Goal: Information Seeking & Learning: Learn about a topic

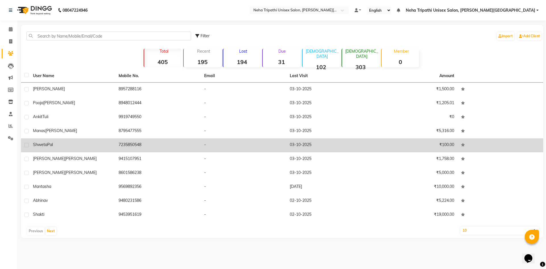
click at [69, 142] on div "[PERSON_NAME]" at bounding box center [72, 145] width 79 height 6
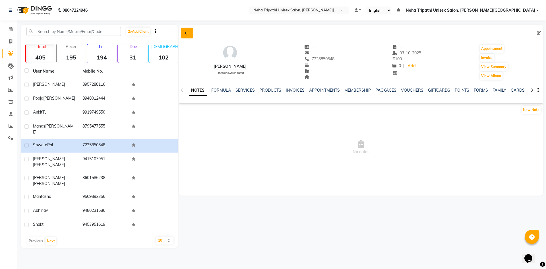
click at [183, 32] on button at bounding box center [187, 33] width 12 height 11
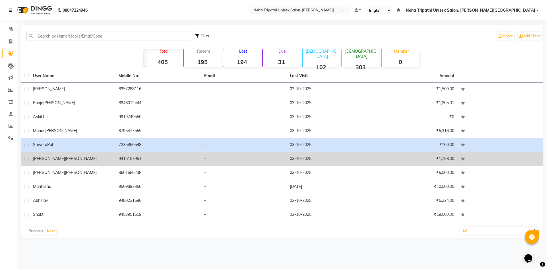
click at [144, 159] on td "9415107951" at bounding box center [158, 159] width 86 height 14
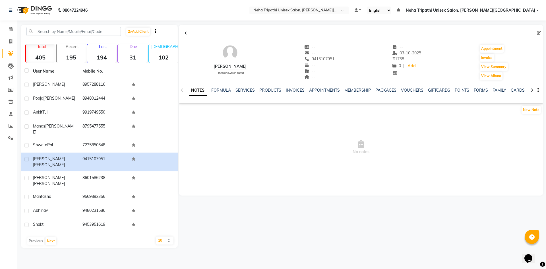
drag, startPoint x: 184, startPoint y: 34, endPoint x: 182, endPoint y: 36, distance: 3.2
click at [184, 34] on button at bounding box center [187, 33] width 12 height 11
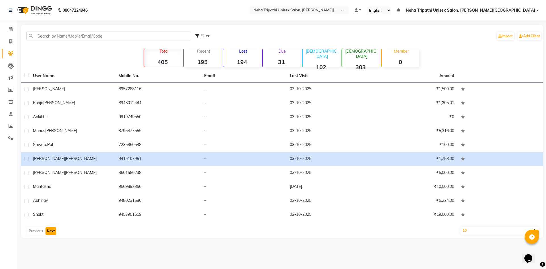
click at [48, 233] on button "Next" at bounding box center [50, 231] width 11 height 8
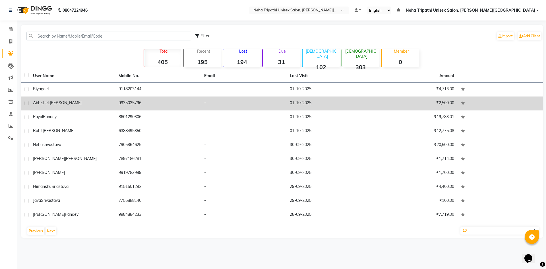
click at [85, 100] on div "[PERSON_NAME]" at bounding box center [72, 103] width 79 height 6
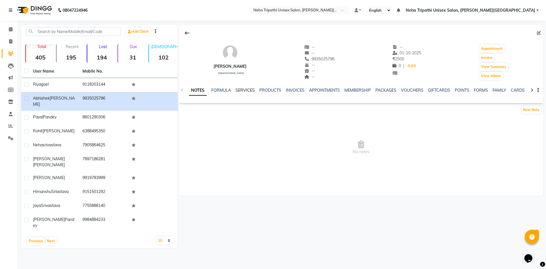
click at [237, 89] on link "SERVICES" at bounding box center [244, 90] width 19 height 5
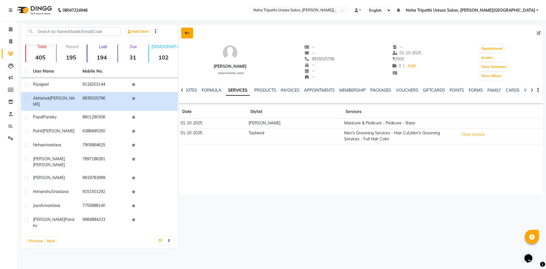
click at [185, 35] on icon at bounding box center [187, 33] width 5 height 5
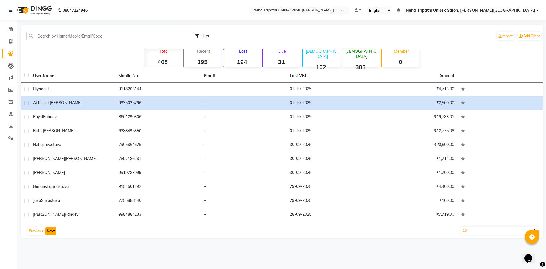
click at [55, 228] on button "Next" at bounding box center [50, 231] width 11 height 8
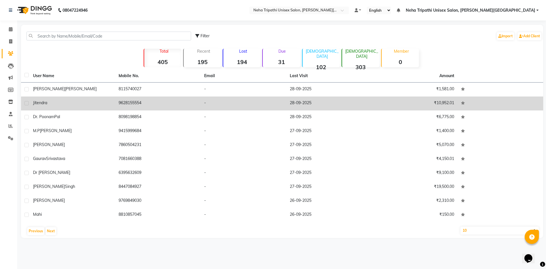
click at [79, 102] on div "jitendra" at bounding box center [72, 103] width 79 height 6
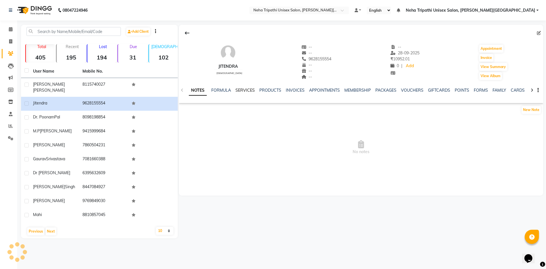
click at [237, 88] on link "SERVICES" at bounding box center [244, 90] width 19 height 5
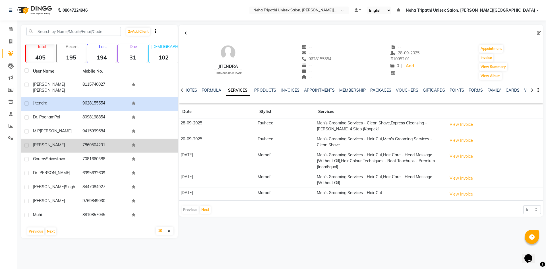
click at [55, 142] on div "[PERSON_NAME]" at bounding box center [54, 145] width 43 height 6
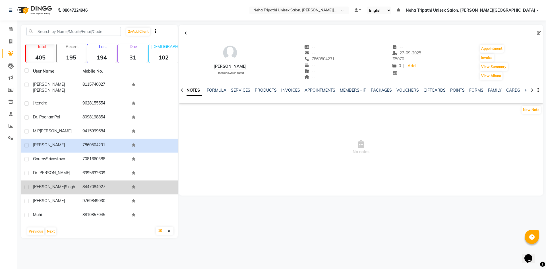
click at [78, 180] on td "[PERSON_NAME]" at bounding box center [54, 187] width 49 height 14
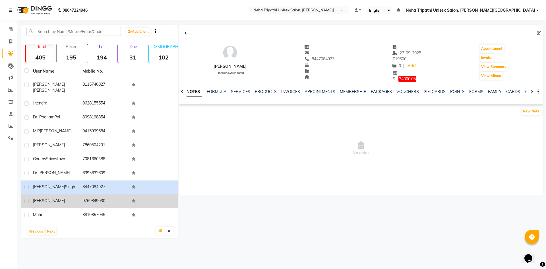
click at [67, 198] on div "[PERSON_NAME]" at bounding box center [54, 201] width 43 height 6
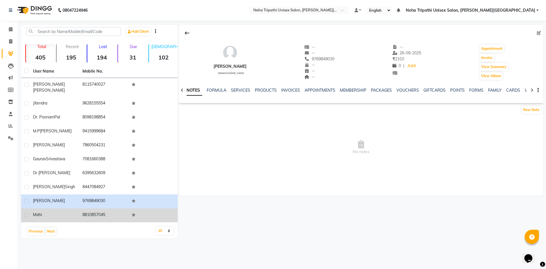
click at [80, 208] on td "8810857045" at bounding box center [103, 215] width 49 height 14
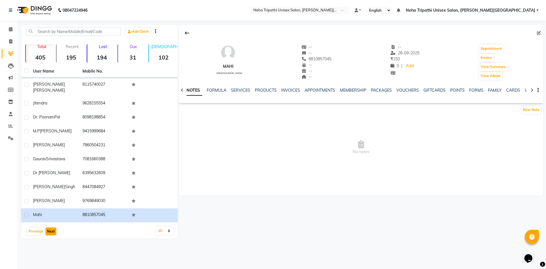
click at [53, 228] on button "Next" at bounding box center [50, 231] width 11 height 8
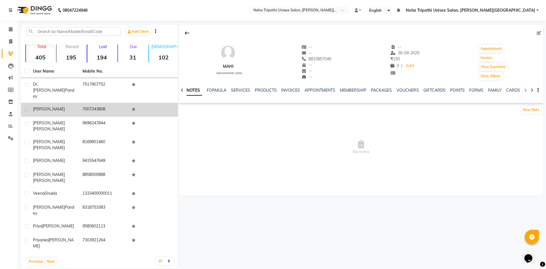
click at [84, 103] on td "7007243808" at bounding box center [103, 110] width 49 height 14
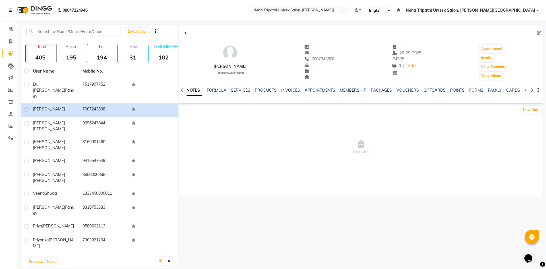
click at [186, 34] on icon at bounding box center [187, 33] width 5 height 5
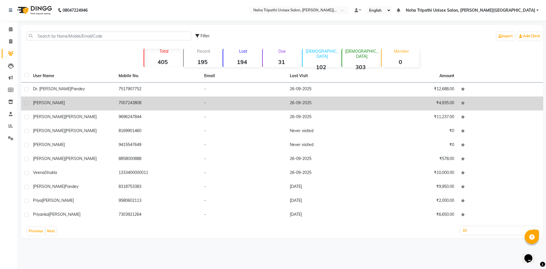
click at [274, 103] on td "-" at bounding box center [244, 103] width 86 height 14
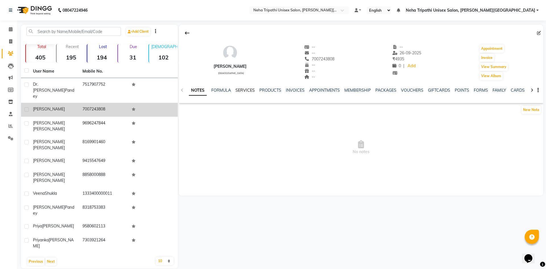
click at [241, 88] on link "SERVICES" at bounding box center [244, 90] width 19 height 5
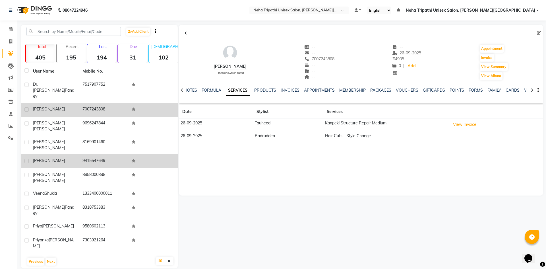
click at [98, 154] on td "9415547649" at bounding box center [103, 161] width 49 height 14
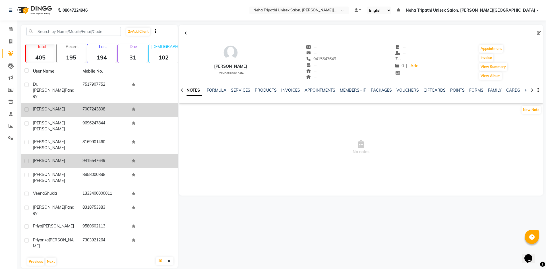
drag, startPoint x: 110, startPoint y: 132, endPoint x: 109, endPoint y: 135, distance: 3.2
click at [109, 135] on tbody "[PERSON_NAME] 7517907752 [PERSON_NAME] 7007243808 [PERSON_NAME] 9696247844 [PER…" at bounding box center [99, 165] width 157 height 174
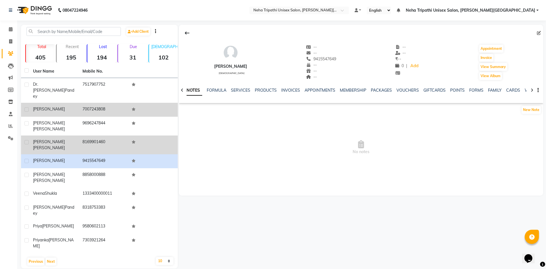
click at [87, 135] on td "8169901460" at bounding box center [103, 144] width 49 height 19
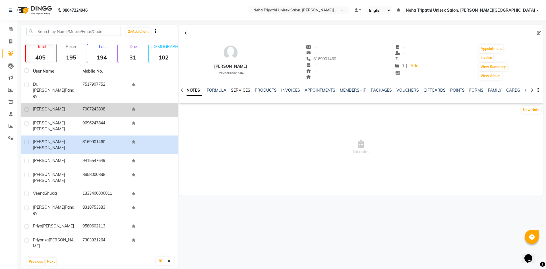
click at [231, 89] on link "SERVICES" at bounding box center [240, 90] width 19 height 5
click at [291, 91] on link "INVOICES" at bounding box center [290, 90] width 19 height 5
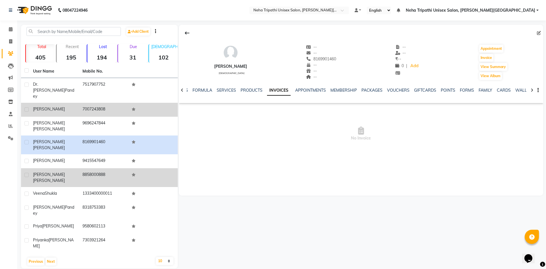
click at [92, 168] on td "8858000888" at bounding box center [103, 177] width 49 height 19
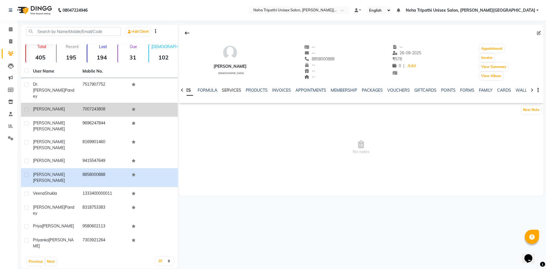
click at [236, 91] on link "SERVICES" at bounding box center [231, 90] width 19 height 5
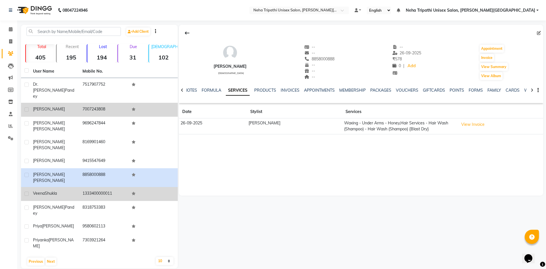
click at [78, 187] on td "[PERSON_NAME]" at bounding box center [54, 194] width 49 height 14
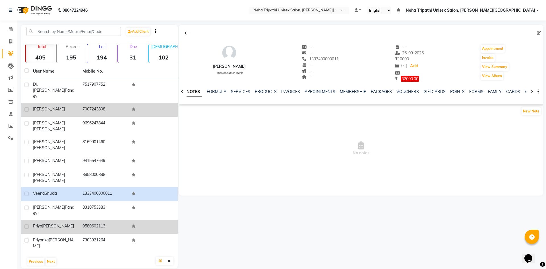
click at [76, 219] on td "[PERSON_NAME]" at bounding box center [54, 226] width 49 height 14
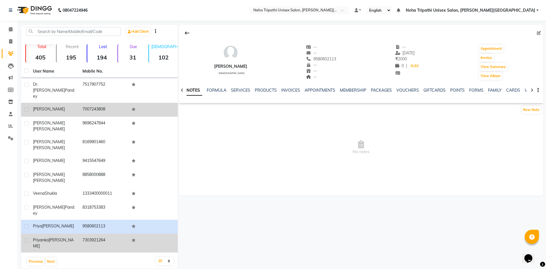
click at [92, 233] on td "7303921264" at bounding box center [103, 242] width 49 height 19
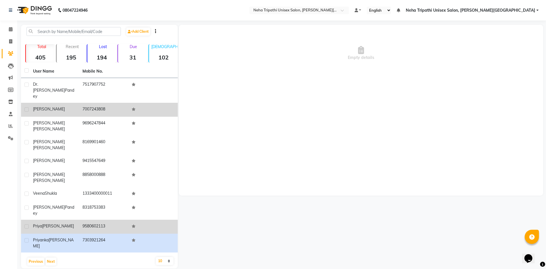
click at [95, 219] on td "9580602113" at bounding box center [103, 226] width 49 height 14
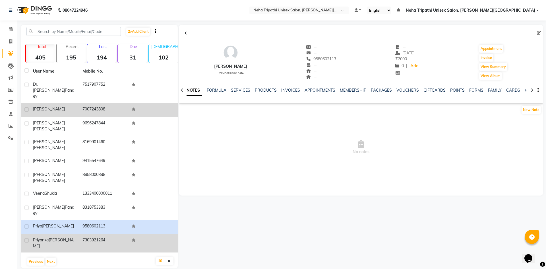
click at [92, 233] on td "7303921264" at bounding box center [103, 242] width 49 height 19
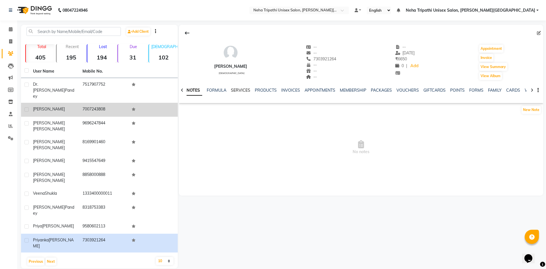
click at [234, 91] on link "SERVICES" at bounding box center [240, 90] width 19 height 5
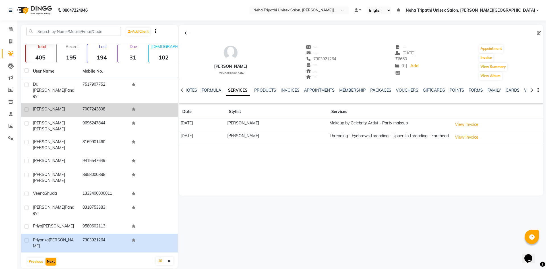
click at [49, 257] on button "Next" at bounding box center [50, 261] width 11 height 8
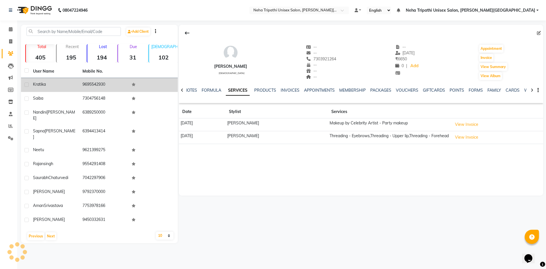
click at [86, 82] on td "9695542930" at bounding box center [103, 85] width 49 height 14
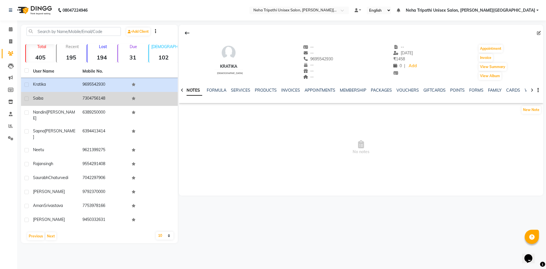
click at [57, 102] on td "Saiba" at bounding box center [54, 99] width 49 height 14
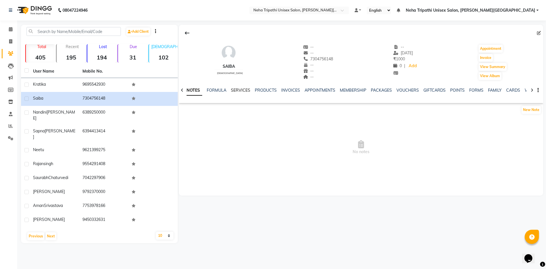
click at [247, 90] on link "SERVICES" at bounding box center [240, 90] width 19 height 5
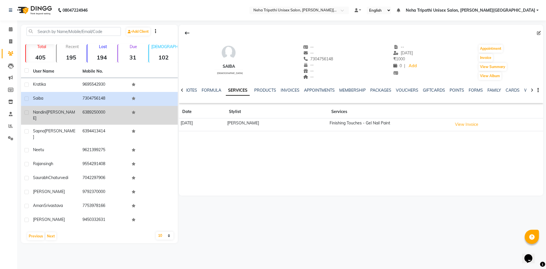
click at [86, 117] on td "6389250000" at bounding box center [103, 115] width 49 height 19
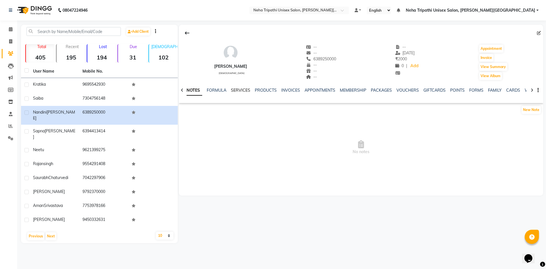
click at [239, 89] on link "SERVICES" at bounding box center [240, 90] width 19 height 5
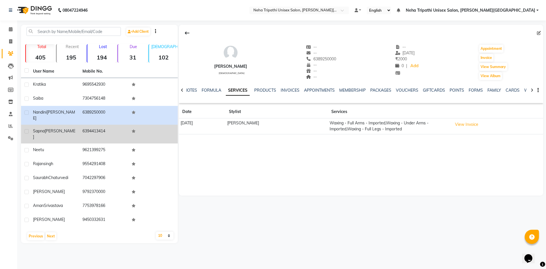
click at [93, 125] on td "6394413414" at bounding box center [103, 134] width 49 height 19
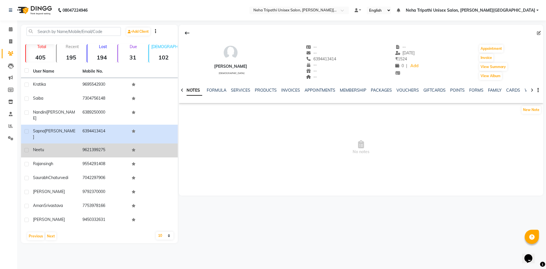
click at [87, 143] on td "9621399275" at bounding box center [103, 150] width 49 height 14
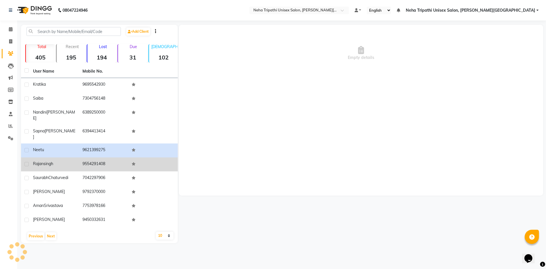
click at [74, 161] on div "[PERSON_NAME]" at bounding box center [54, 164] width 43 height 6
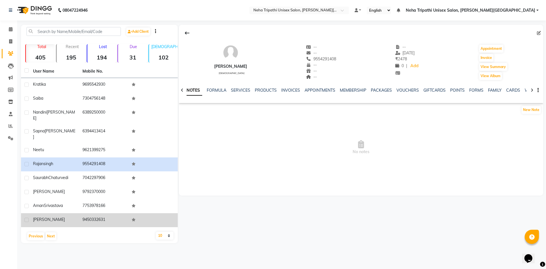
click at [58, 213] on td "[PERSON_NAME]" at bounding box center [54, 220] width 49 height 14
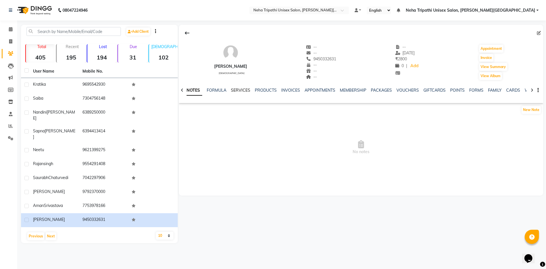
click at [233, 90] on link "SERVICES" at bounding box center [240, 90] width 19 height 5
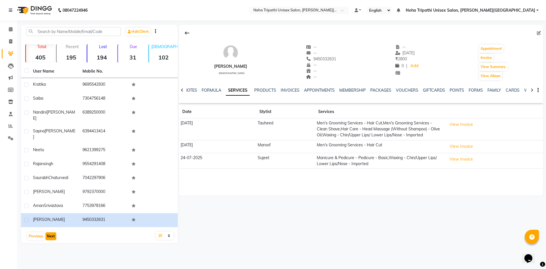
click at [50, 232] on button "Next" at bounding box center [50, 236] width 11 height 8
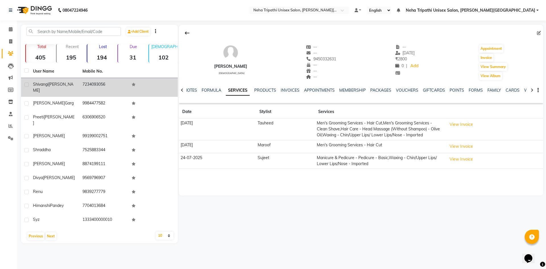
click at [107, 83] on td "7234093056" at bounding box center [103, 87] width 49 height 19
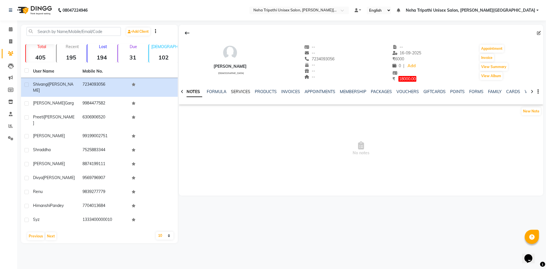
click at [237, 92] on link "SERVICES" at bounding box center [240, 91] width 19 height 5
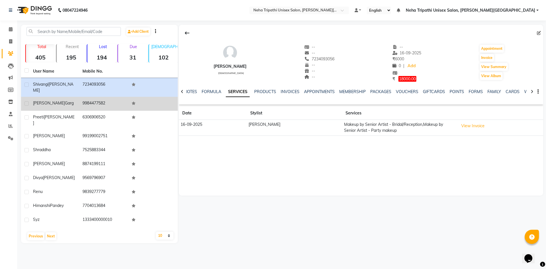
click at [94, 101] on td "9984477582" at bounding box center [103, 104] width 49 height 14
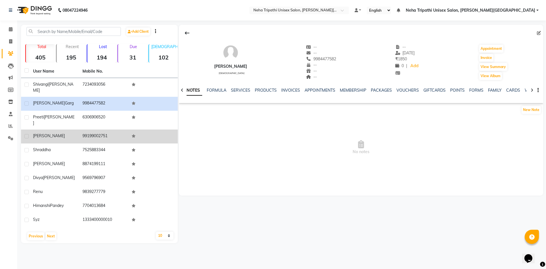
click at [61, 133] on div "[PERSON_NAME]" at bounding box center [54, 136] width 43 height 6
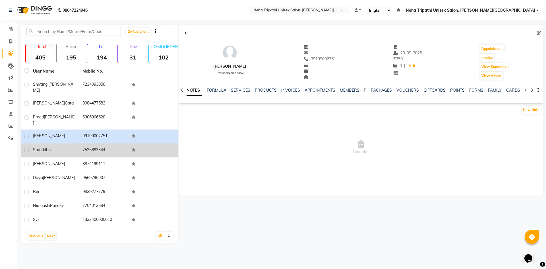
click at [80, 143] on td "7525883344" at bounding box center [103, 150] width 49 height 14
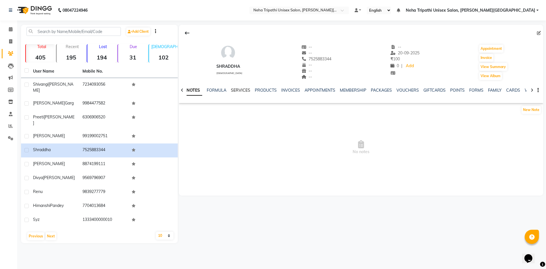
click at [231, 92] on link "SERVICES" at bounding box center [240, 90] width 19 height 5
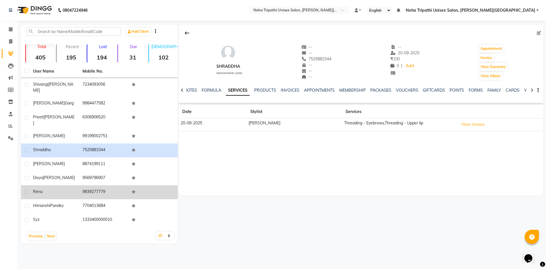
click at [40, 185] on td "renu" at bounding box center [54, 192] width 49 height 14
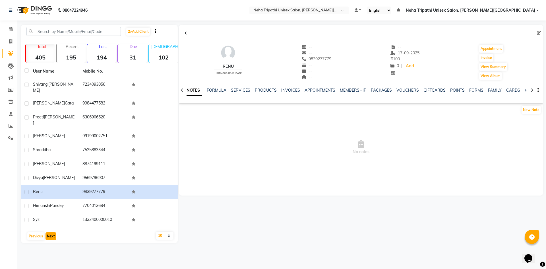
click at [50, 232] on button "Next" at bounding box center [50, 236] width 11 height 8
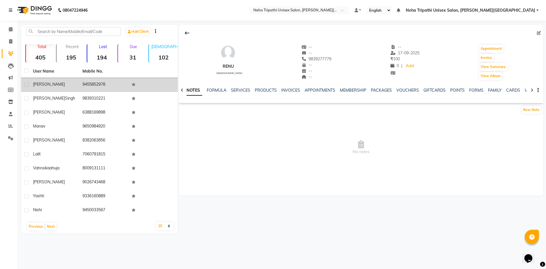
click at [57, 81] on td "[PERSON_NAME]" at bounding box center [54, 85] width 49 height 14
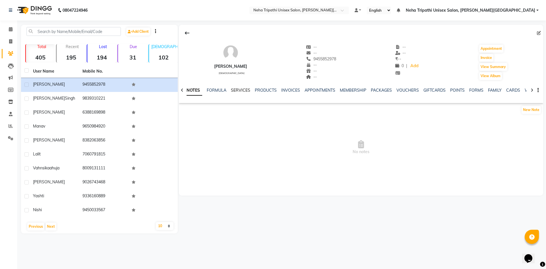
click at [240, 89] on link "SERVICES" at bounding box center [240, 90] width 19 height 5
click at [217, 92] on link "FORMULA" at bounding box center [212, 90] width 20 height 5
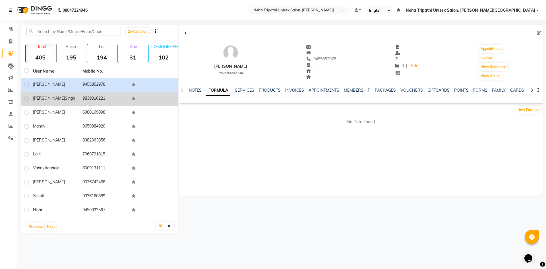
click at [62, 95] on div "[PERSON_NAME]" at bounding box center [54, 98] width 43 height 6
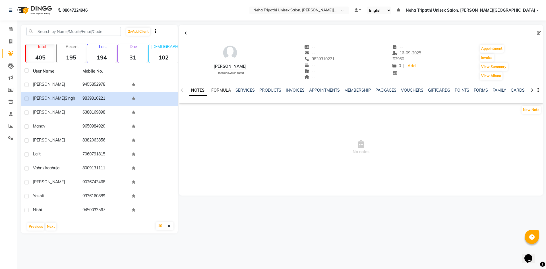
click at [222, 90] on link "FORMULA" at bounding box center [221, 90] width 20 height 5
click at [244, 90] on link "SERVICES" at bounding box center [244, 90] width 19 height 5
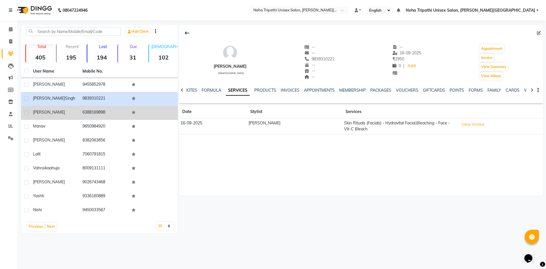
click at [53, 115] on td "[PERSON_NAME]" at bounding box center [54, 113] width 49 height 14
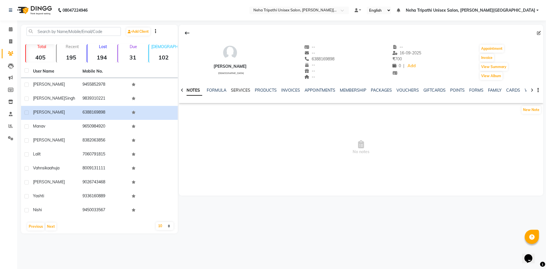
drag, startPoint x: 244, startPoint y: 84, endPoint x: 241, endPoint y: 88, distance: 4.4
click at [242, 88] on div "NOTES FORMULA SERVICES PRODUCTS INVOICES APPOINTMENTS MEMBERSHIP PACKAGES VOUCH…" at bounding box center [361, 90] width 364 height 20
click at [241, 88] on link "SERVICES" at bounding box center [240, 90] width 19 height 5
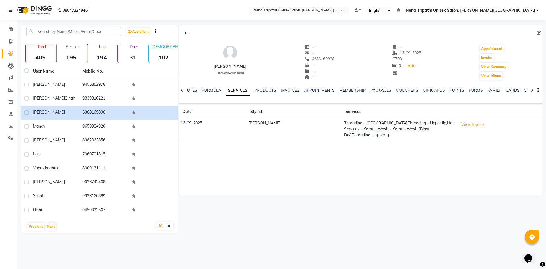
drag, startPoint x: 198, startPoint y: 147, endPoint x: 200, endPoint y: 141, distance: 6.4
click at [198, 145] on div "[PERSON_NAME] [DEMOGRAPHIC_DATA] -- -- 6388169898 -- -- -- -- [DATE] ₹ 700 0 | …" at bounding box center [361, 110] width 364 height 171
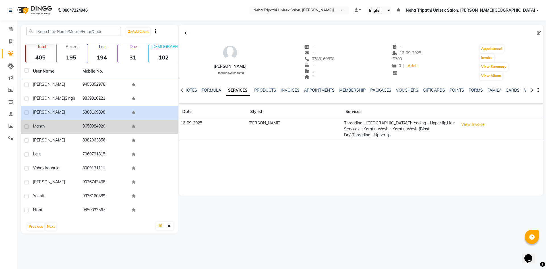
click at [124, 130] on td "9650984920" at bounding box center [103, 127] width 49 height 14
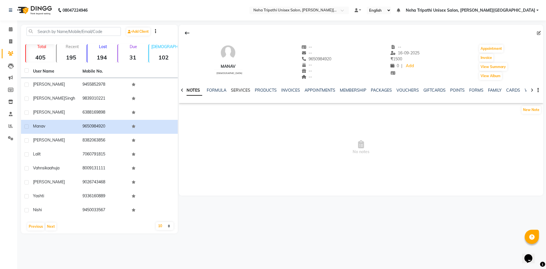
click at [246, 90] on link "SERVICES" at bounding box center [240, 90] width 19 height 5
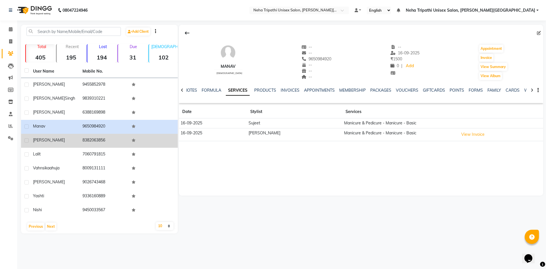
click at [84, 143] on td "8382063856" at bounding box center [103, 141] width 49 height 14
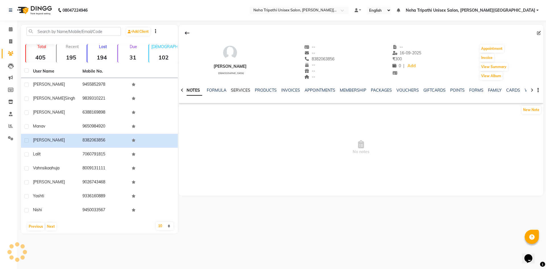
click at [238, 90] on link "SERVICES" at bounding box center [240, 90] width 19 height 5
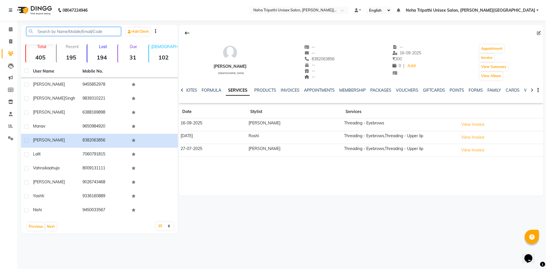
click at [103, 30] on input "text" at bounding box center [73, 31] width 94 height 9
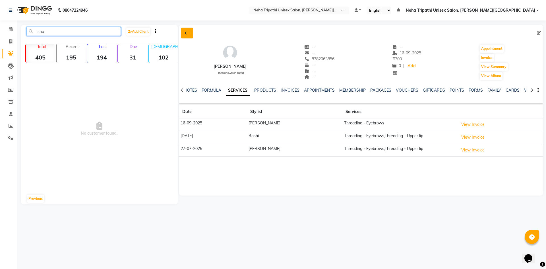
type input "sha"
click at [187, 31] on icon at bounding box center [187, 33] width 5 height 5
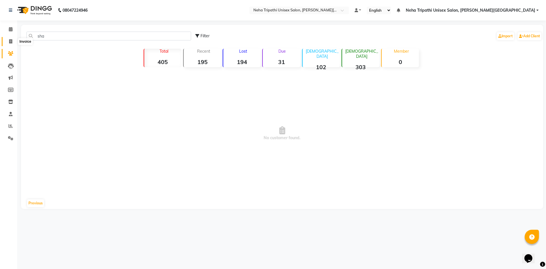
click at [11, 42] on icon at bounding box center [10, 41] width 3 height 4
select select "service"
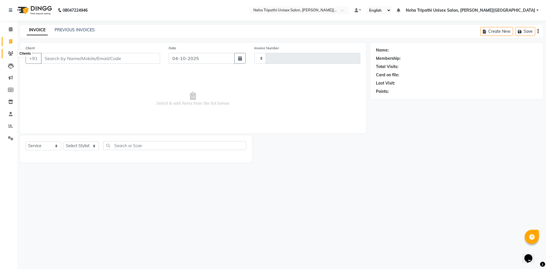
click at [9, 53] on icon at bounding box center [10, 53] width 5 height 4
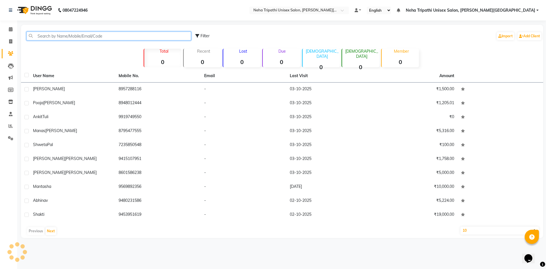
click at [62, 34] on input "text" at bounding box center [108, 36] width 165 height 9
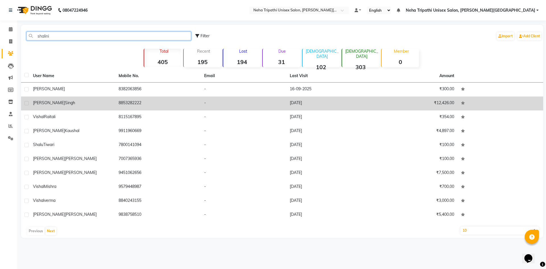
type input "shalini"
click at [212, 104] on td "-" at bounding box center [244, 103] width 86 height 14
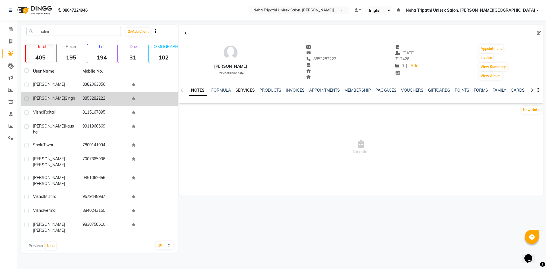
click at [241, 89] on link "SERVICES" at bounding box center [244, 90] width 19 height 5
